Goal: Information Seeking & Learning: Learn about a topic

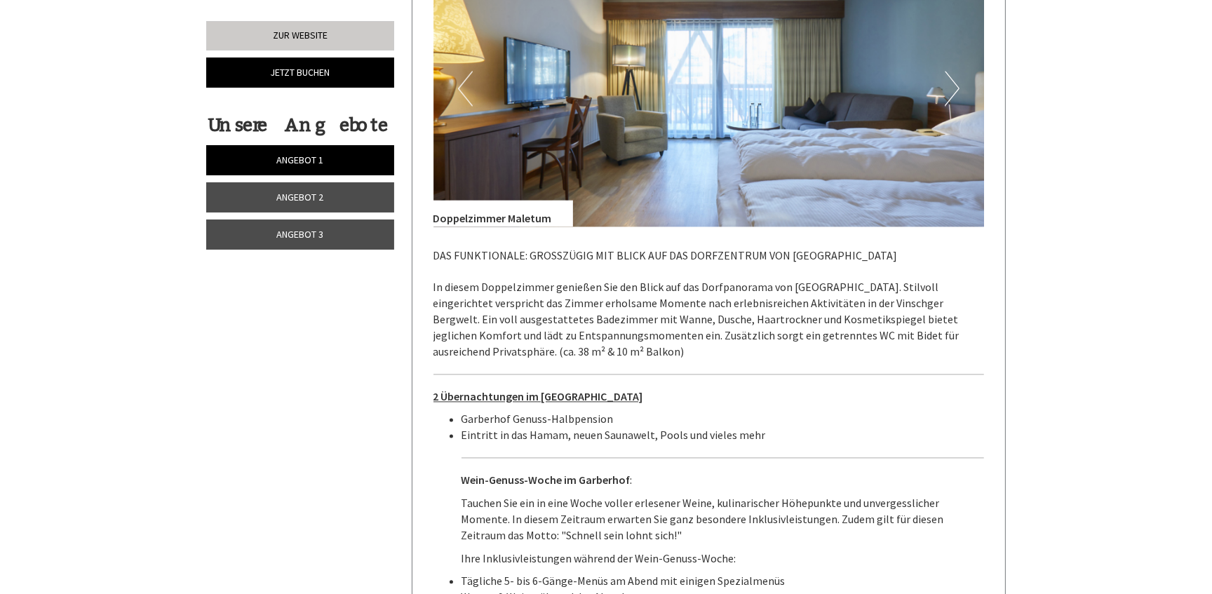
scroll to position [4080, 0]
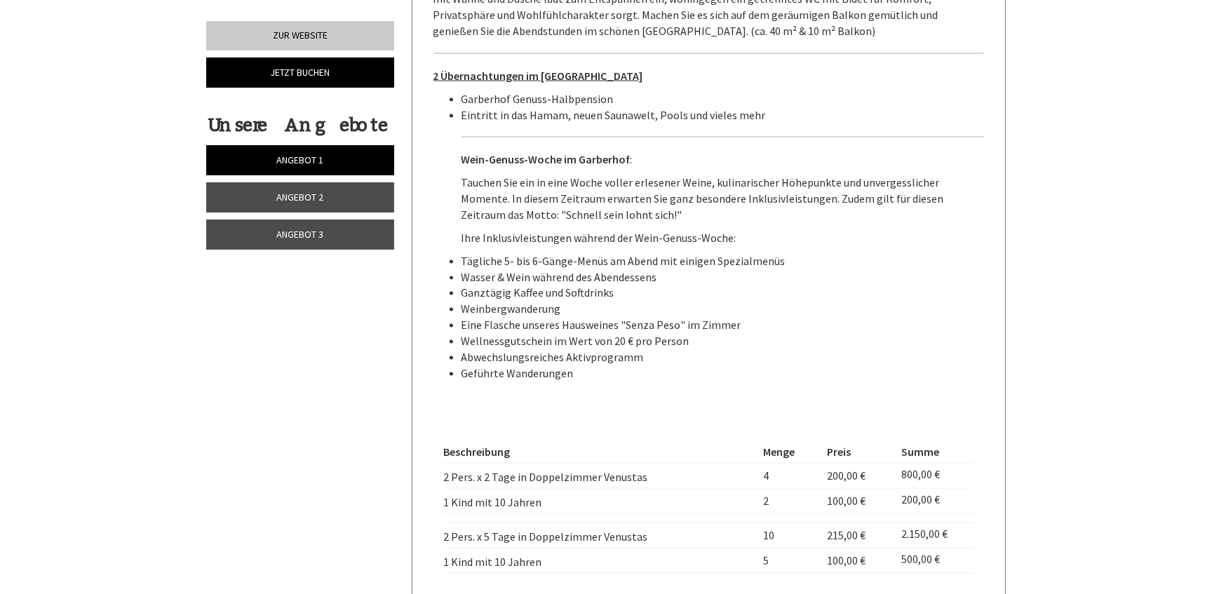
scroll to position [2359, 0]
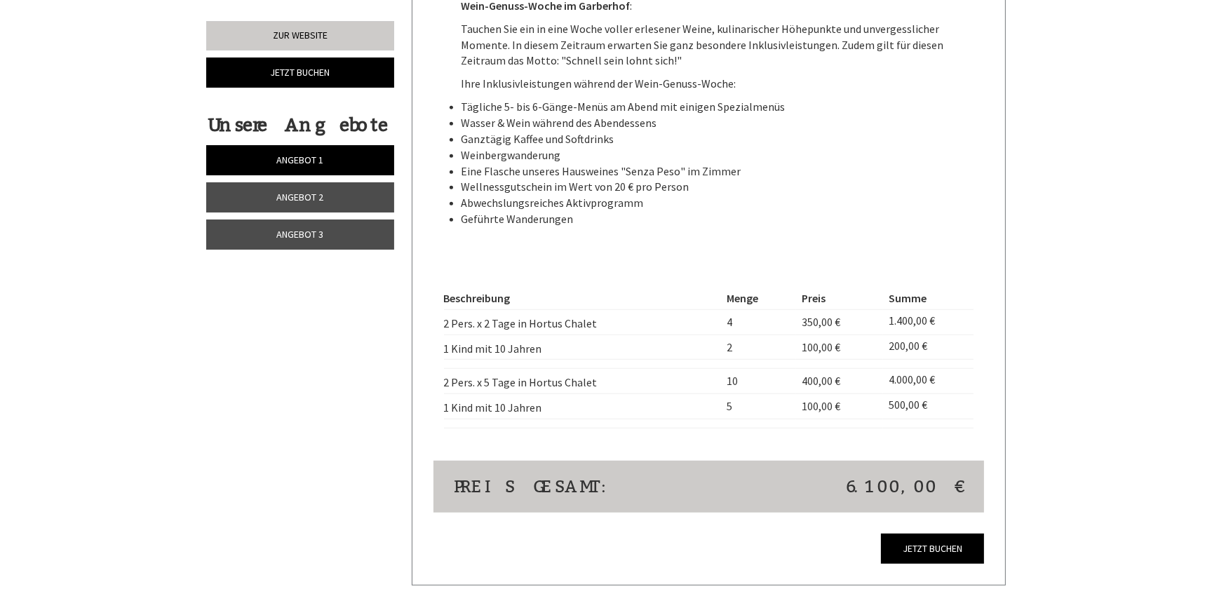
scroll to position [1339, 0]
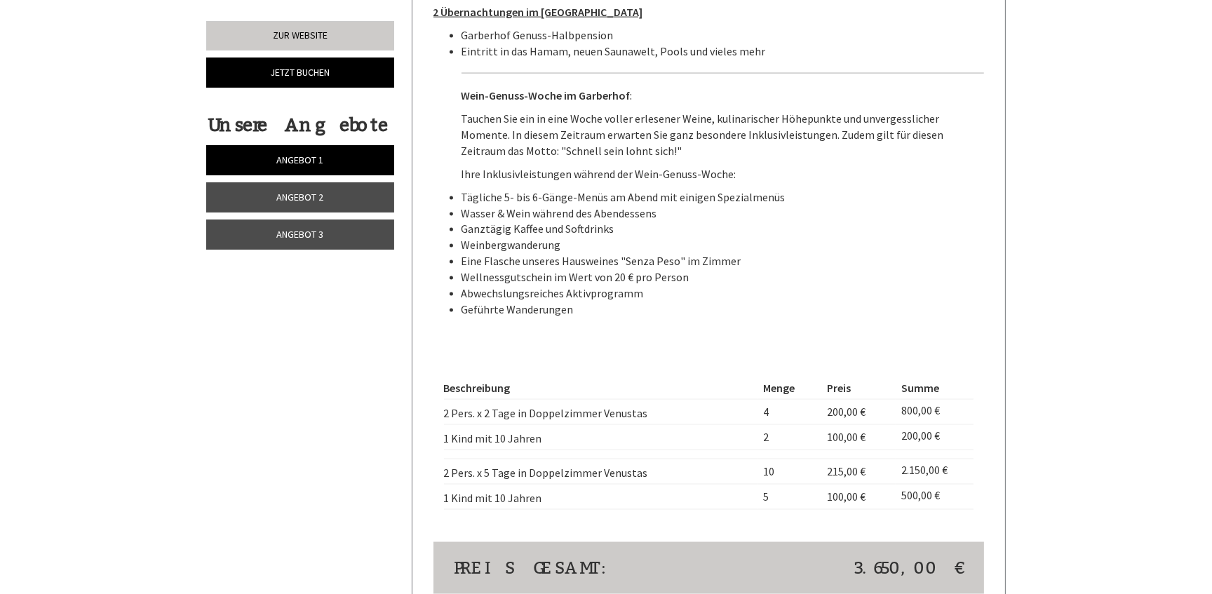
scroll to position [2614, 0]
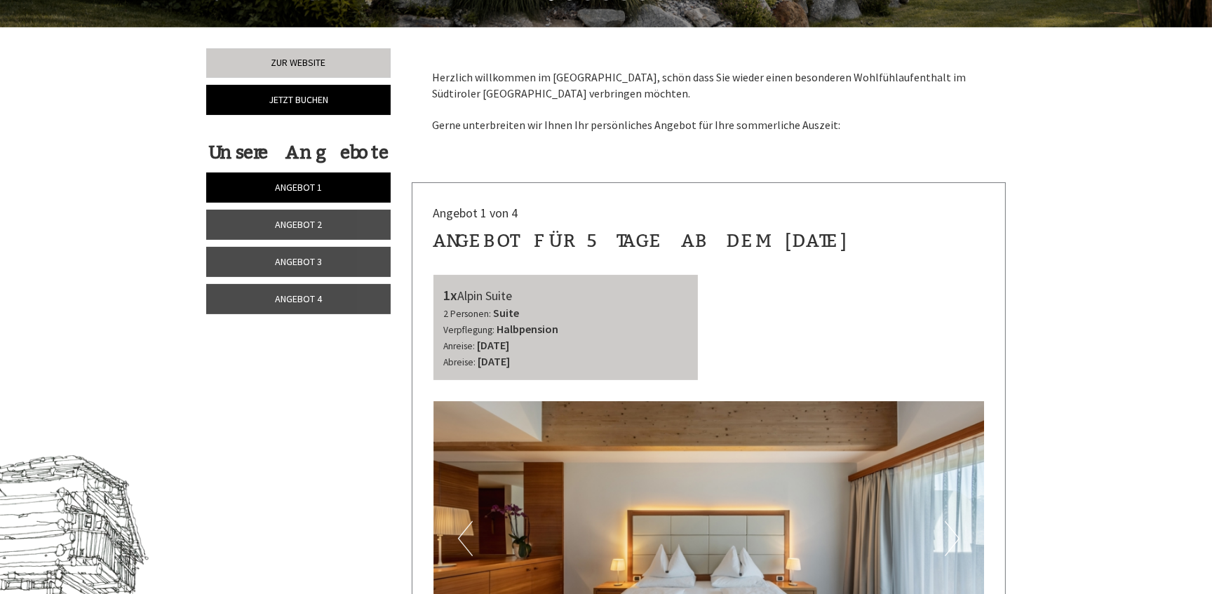
scroll to position [574, 0]
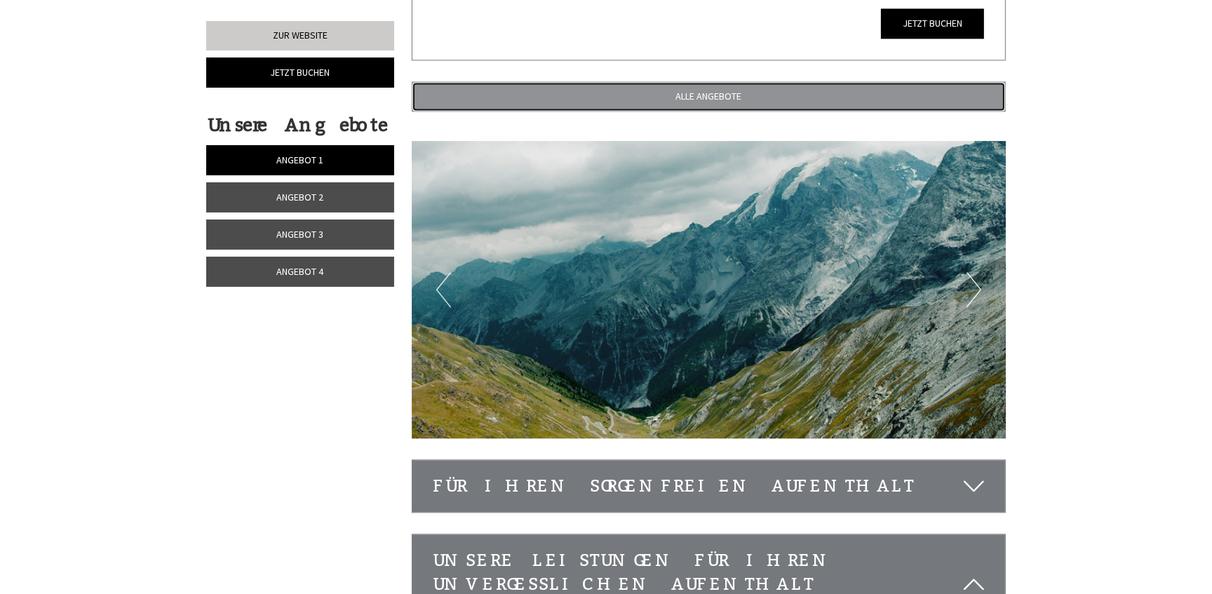
click at [652, 104] on link "ALLE ANGEBOTE" at bounding box center [709, 96] width 595 height 30
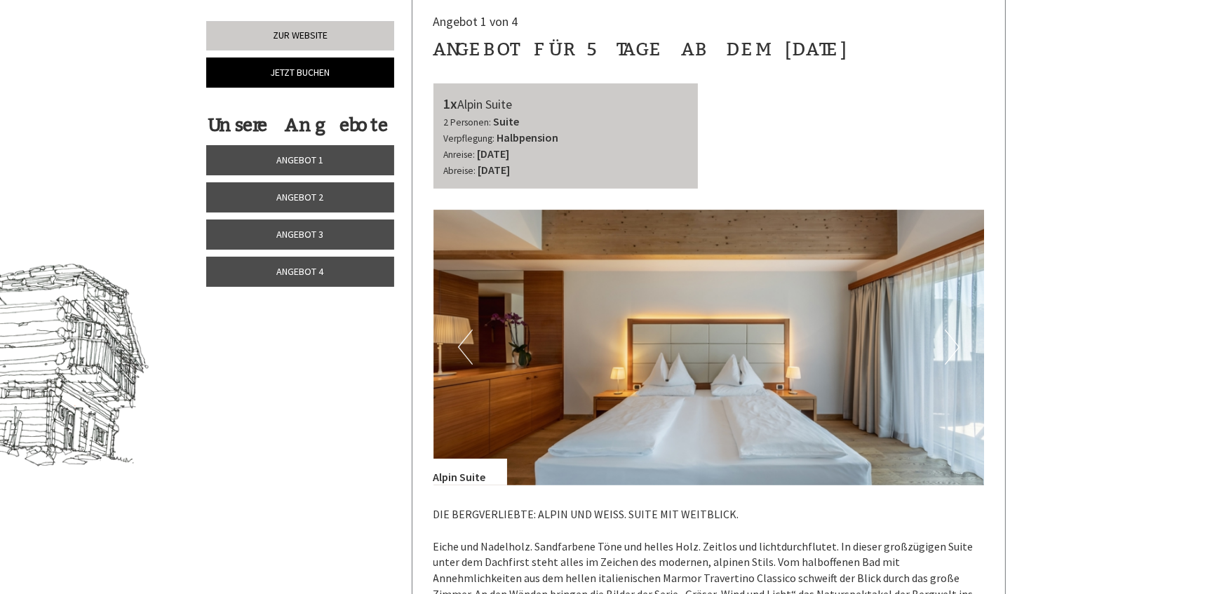
scroll to position [255, 0]
